Goal: Task Accomplishment & Management: Use online tool/utility

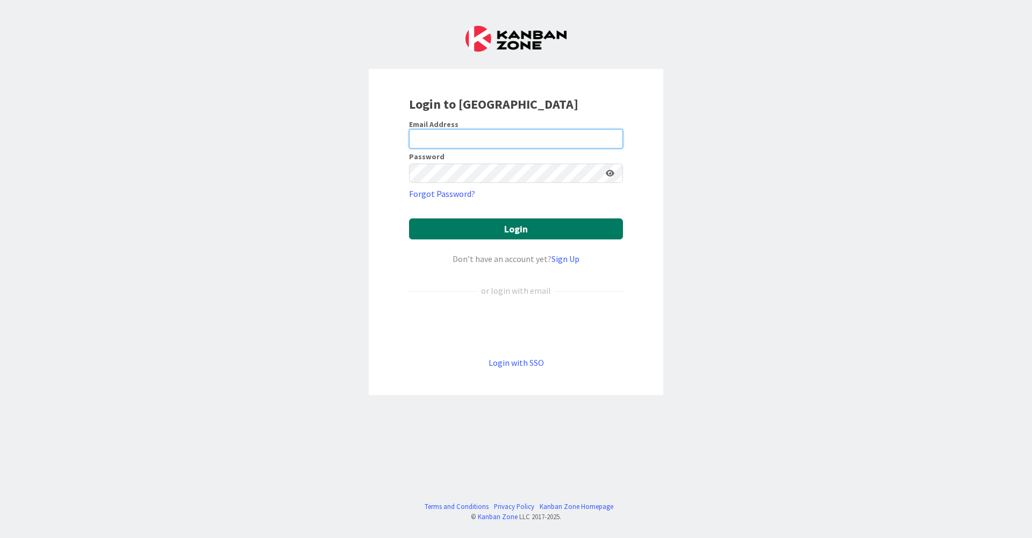
type input "[EMAIL_ADDRESS][DOMAIN_NAME]"
click at [442, 237] on button "Login" at bounding box center [516, 228] width 214 height 21
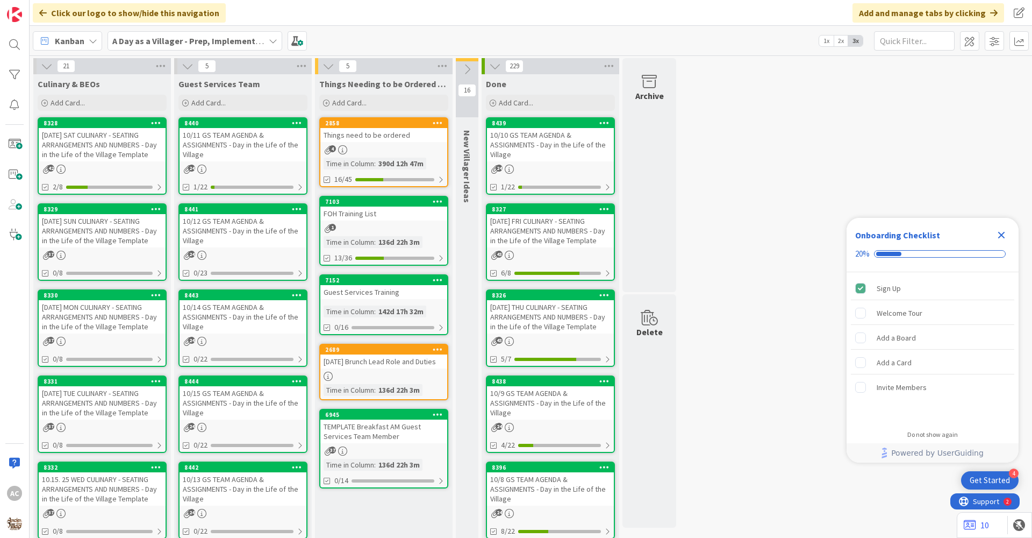
click at [129, 225] on div "[DATE] SUN CULINARY - SEATING ARRANGEMENTS AND NUMBERS - Day in the Life of the…" at bounding box center [102, 230] width 127 height 33
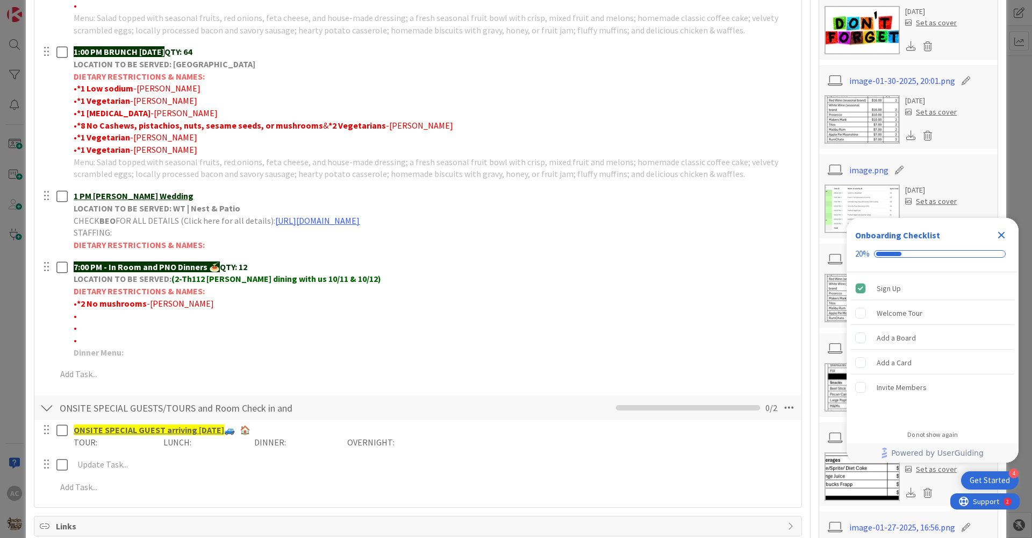
scroll to position [484, 0]
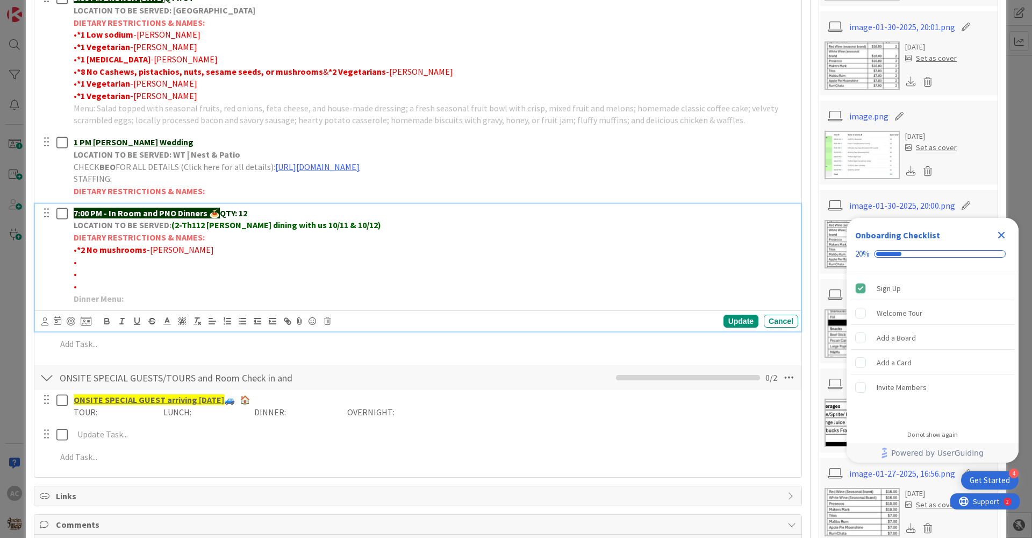
click at [135, 297] on p "Dinner Menu:" at bounding box center [434, 298] width 720 height 12
click at [383, 297] on strong "Dinner Menu: Garden Salad on Spring Mix topped with Fetta, Savory Roasted Bone-…" at bounding box center [256, 298] width 364 height 11
click at [433, 299] on p "Dinner Menu: Garden Salad on Spring Mix topped with Fetta, Savory Roasted Bone …" at bounding box center [434, 298] width 720 height 12
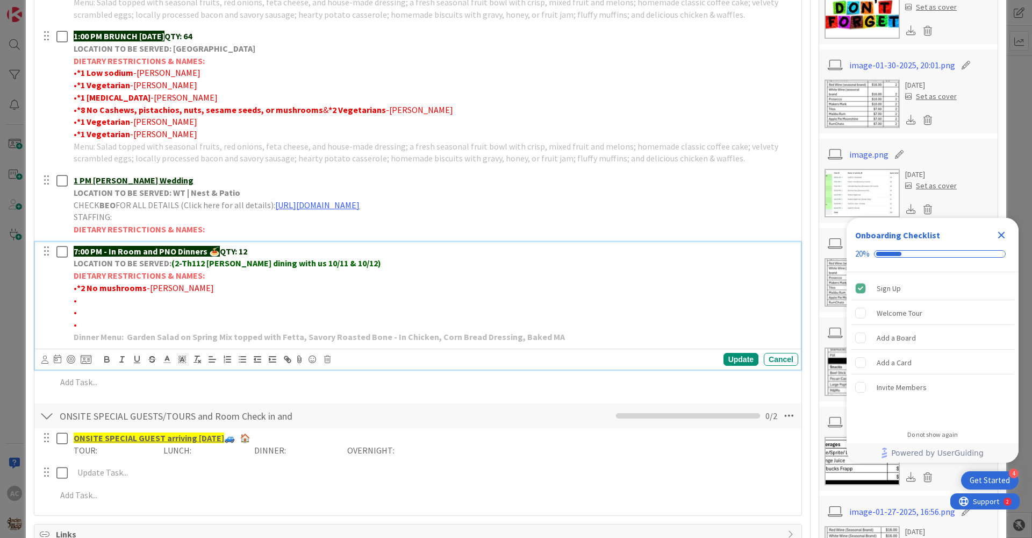
scroll to position [430, 0]
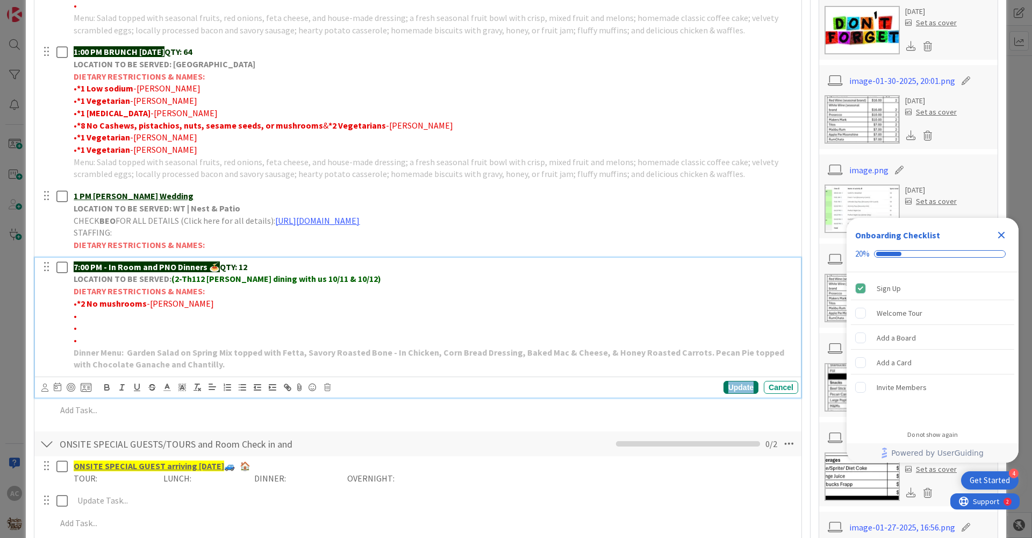
click at [728, 383] on div "Update" at bounding box center [741, 387] width 35 height 13
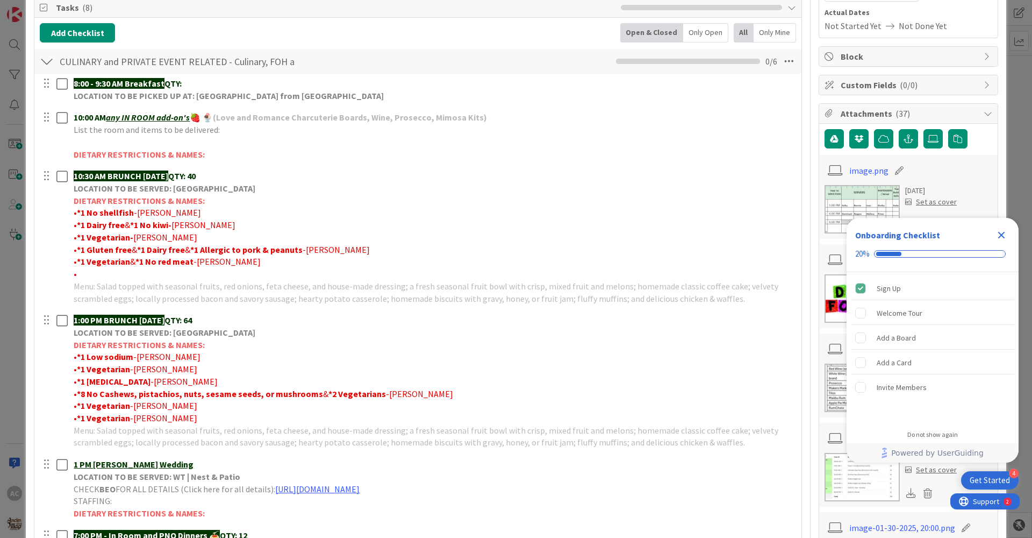
scroll to position [161, 0]
click at [1000, 227] on div "Close Checklist" at bounding box center [1001, 234] width 17 height 17
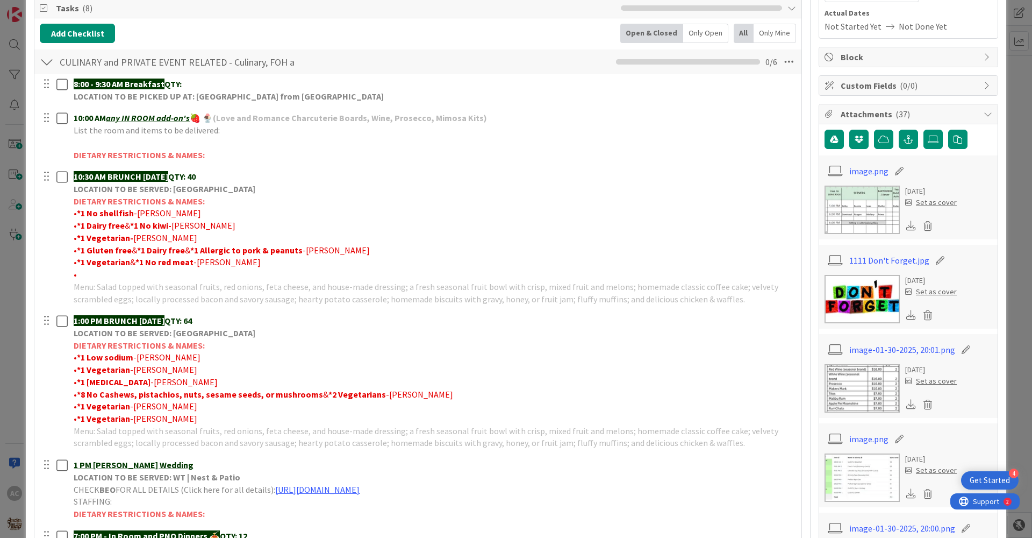
scroll to position [0, 0]
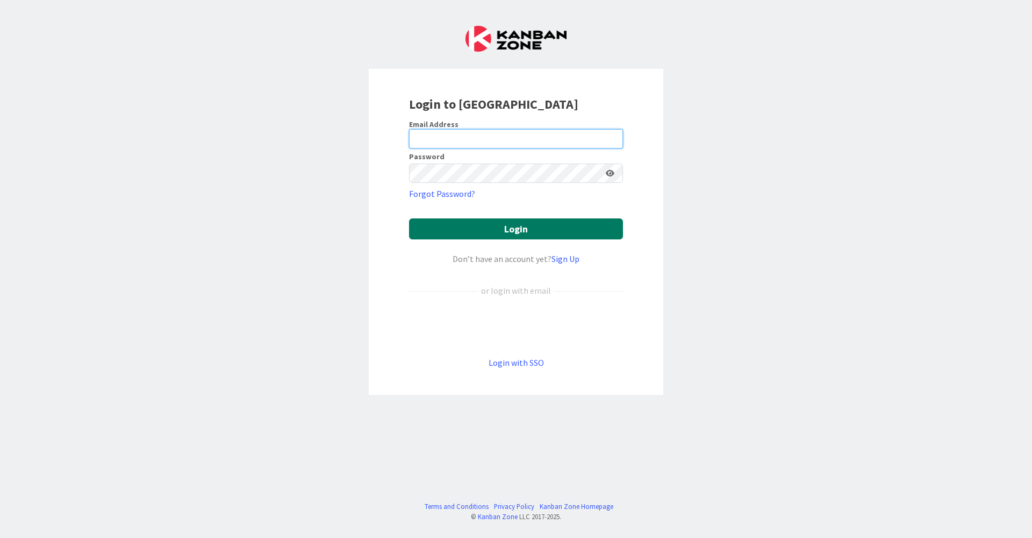
type input "[EMAIL_ADDRESS][DOMAIN_NAME]"
click at [481, 229] on button "Login" at bounding box center [516, 228] width 214 height 21
